Goal: Task Accomplishment & Management: Use online tool/utility

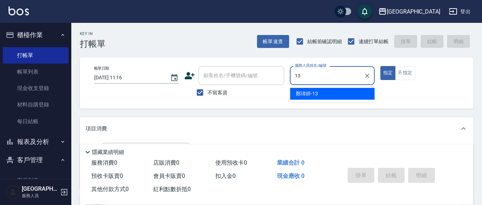
type input "13"
type button "true"
type input "鄭瑋婷-13"
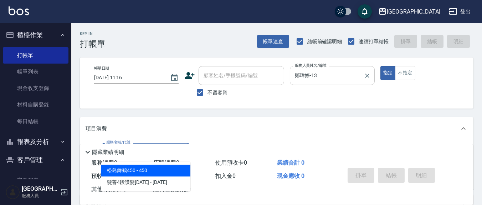
type input "剪髮(401)"
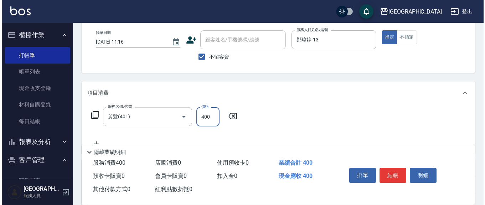
scroll to position [39, 0]
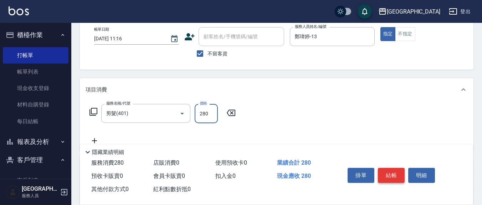
type input "280"
click at [398, 172] on button "結帳" at bounding box center [391, 175] width 27 height 15
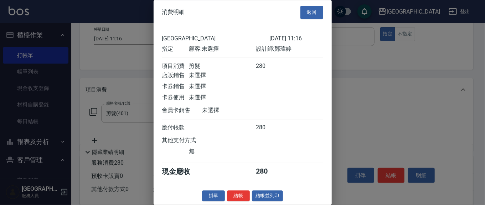
scroll to position [8, 0]
click at [237, 192] on button "結帳" at bounding box center [238, 195] width 23 height 11
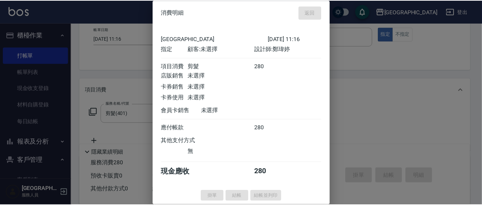
scroll to position [2, 0]
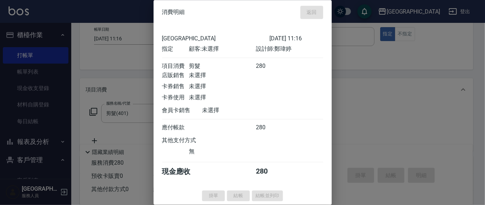
type input "[DATE] 14:01"
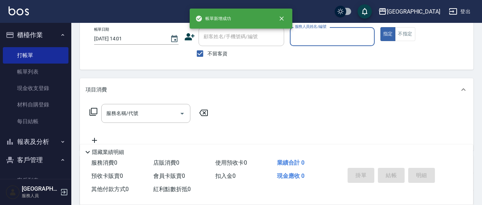
scroll to position [0, 0]
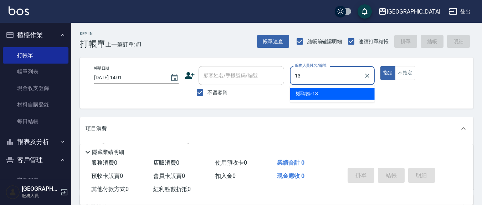
type input "鄭瑋婷-13"
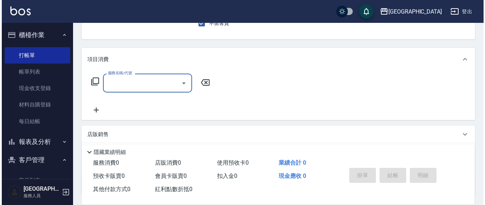
scroll to position [74, 0]
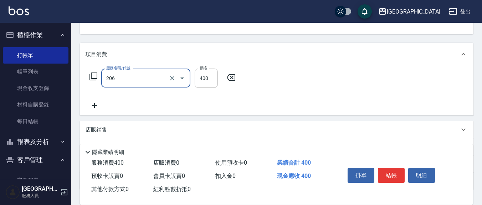
type input "健康洗(206)"
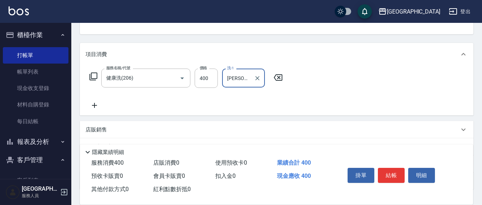
type input "[PERSON_NAME]-21"
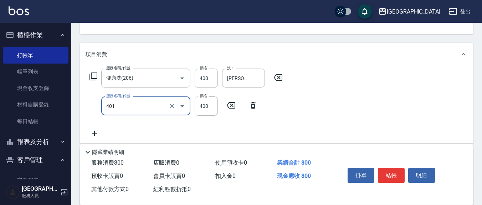
type input "剪髮(401)"
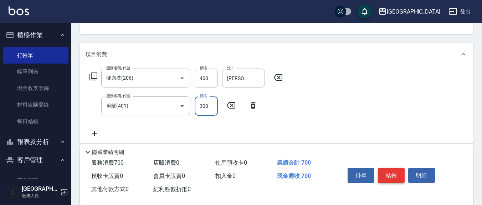
type input "300"
click at [387, 172] on button "結帳" at bounding box center [391, 175] width 27 height 15
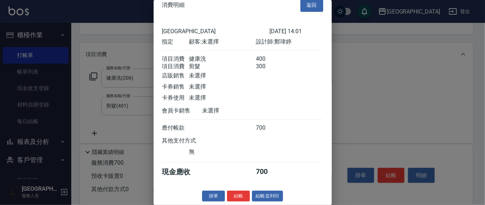
scroll to position [16, 0]
click at [233, 193] on button "結帳" at bounding box center [238, 195] width 23 height 11
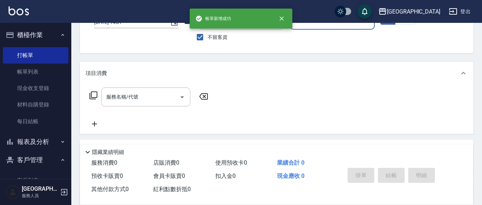
scroll to position [0, 0]
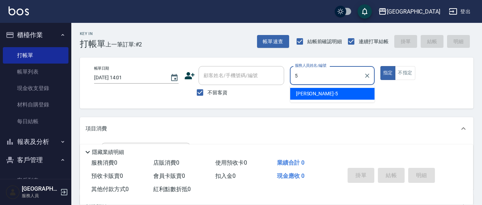
type input "[PERSON_NAME]5"
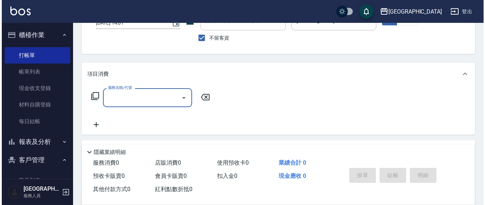
scroll to position [74, 0]
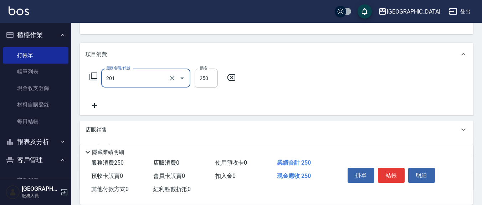
type input "洗髮(201)"
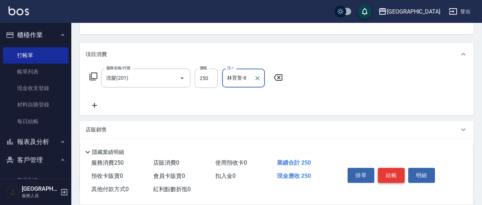
type input "林育萱-8"
click at [386, 168] on button "結帳" at bounding box center [391, 175] width 27 height 15
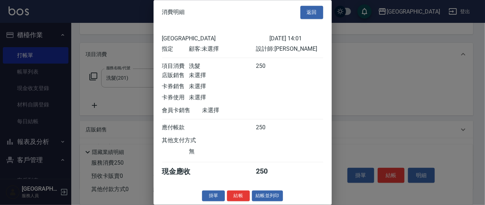
scroll to position [8, 0]
click at [241, 192] on button "結帳" at bounding box center [238, 195] width 23 height 11
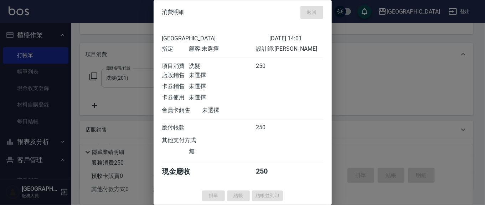
type input "[DATE] 14:02"
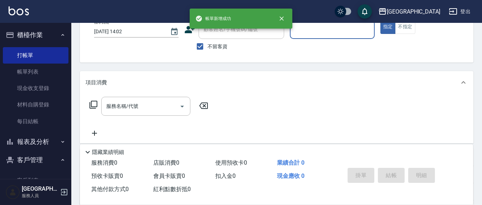
scroll to position [0, 0]
